Goal: Find specific page/section: Find specific page/section

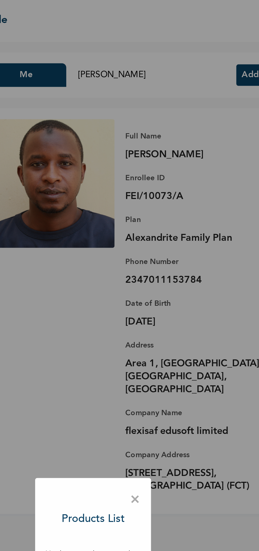
click at [150, 242] on span "×" at bounding box center [150, 246] width 5 height 11
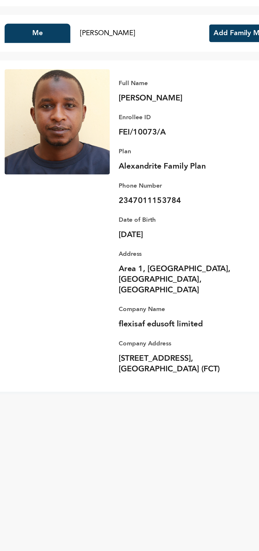
click at [193, 249] on div "Full Name [PERSON_NAME] Enrollee ID FEI/10073/A Plan Alexandrite Family Plan Ph…" at bounding box center [162, 154] width 182 height 200
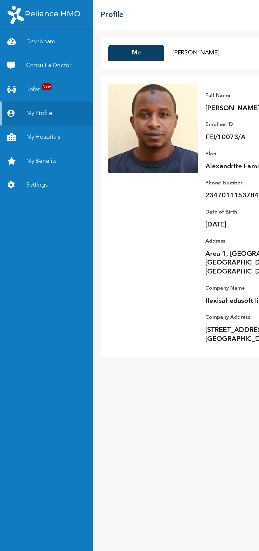
click at [23, 100] on link "My Hospitals" at bounding box center [33, 97] width 66 height 17
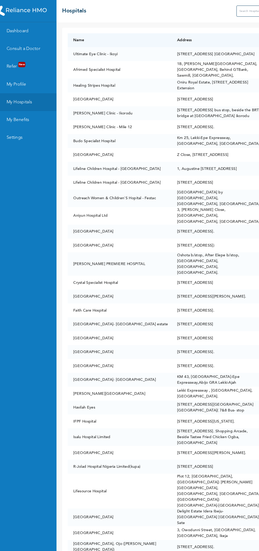
click at [242, 11] on input "text" at bounding box center [258, 10] width 42 height 11
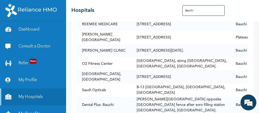
scroll to position [21, 0]
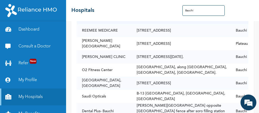
type input "Bauchi"
click at [245, 12] on div "Bauchi" at bounding box center [217, 10] width 71 height 11
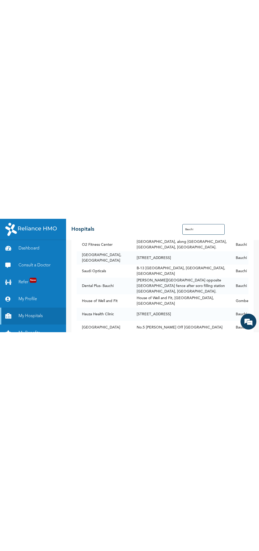
scroll to position [68, 0]
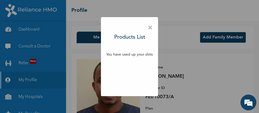
click at [148, 29] on span "×" at bounding box center [150, 27] width 5 height 11
